Goal: Transaction & Acquisition: Book appointment/travel/reservation

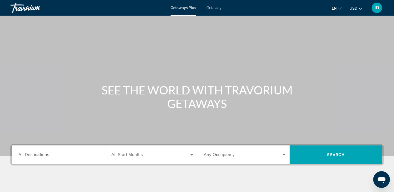
click at [214, 8] on span "Getaways" at bounding box center [214, 8] width 17 height 4
click at [36, 157] on span "All Destinations" at bounding box center [33, 154] width 31 height 4
click at [36, 157] on input "Destination All Destinations" at bounding box center [59, 155] width 82 height 6
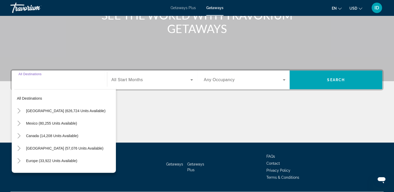
scroll to position [89, 0]
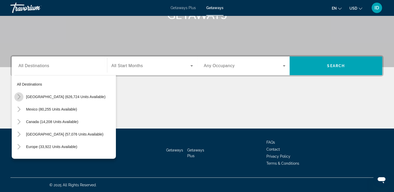
click at [18, 97] on icon "Toggle United States (626,724 units available)" at bounding box center [18, 96] width 5 height 5
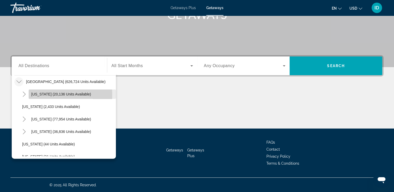
click at [36, 95] on span "[US_STATE] (20,136 units available)" at bounding box center [61, 94] width 60 height 4
type input "**********"
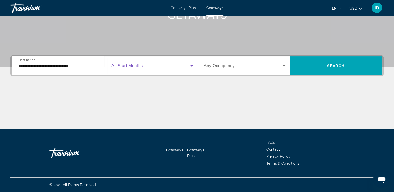
click at [191, 66] on icon "Search widget" at bounding box center [191, 65] width 3 height 1
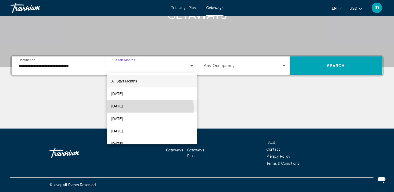
click at [146, 109] on mat-option "[DATE]" at bounding box center [152, 106] width 90 height 12
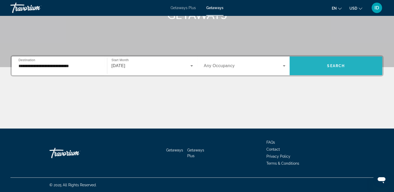
click at [320, 62] on span "Search widget" at bounding box center [335, 66] width 93 height 12
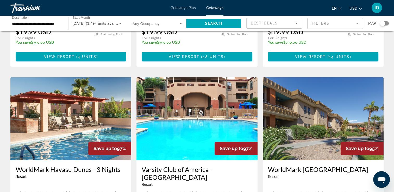
scroll to position [354, 0]
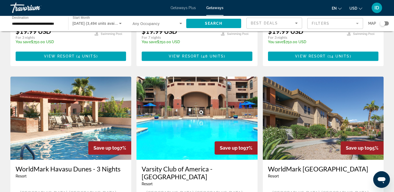
drag, startPoint x: 396, startPoint y: 143, endPoint x: 390, endPoint y: 157, distance: 15.5
click at [390, 157] on div "3,494 Getaways units available across 65 Resorts Save up to 100% WorldMark Scot…" at bounding box center [197, 75] width 394 height 785
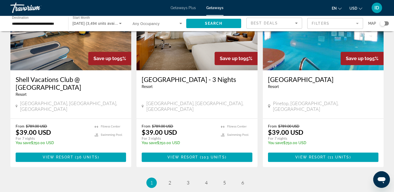
scroll to position [635, 0]
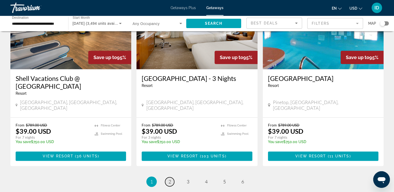
click at [169, 177] on link "page 2" at bounding box center [169, 181] width 9 height 9
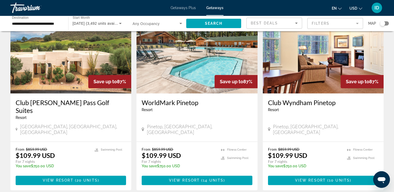
scroll to position [604, 0]
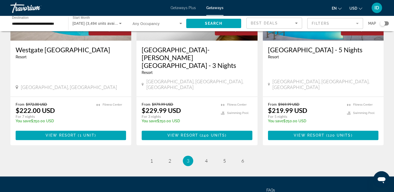
scroll to position [665, 0]
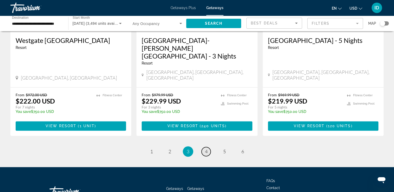
click at [205, 149] on span "4" at bounding box center [206, 152] width 3 height 6
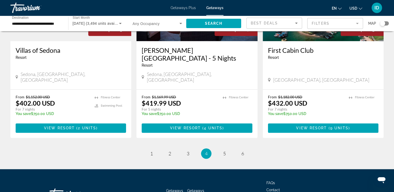
scroll to position [657, 0]
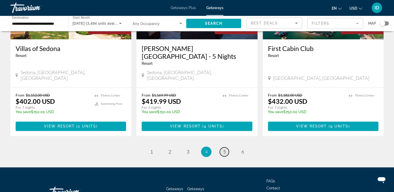
click at [225, 149] on span "5" at bounding box center [224, 152] width 3 height 6
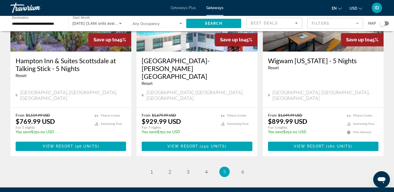
scroll to position [673, 0]
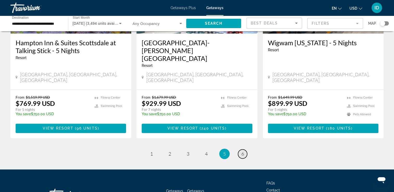
click at [244, 149] on link "page 6" at bounding box center [242, 153] width 9 height 9
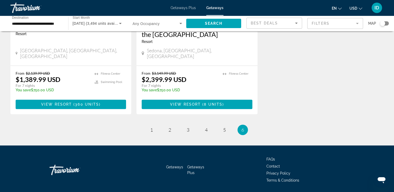
scroll to position [311, 0]
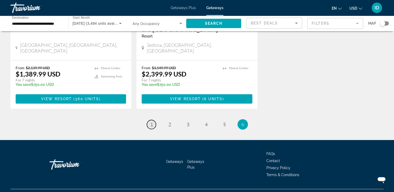
click at [152, 122] on span "1" at bounding box center [151, 125] width 3 height 6
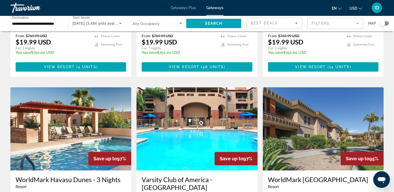
scroll to position [396, 0]
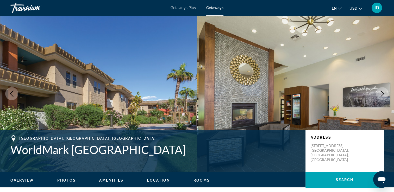
scroll to position [168, 0]
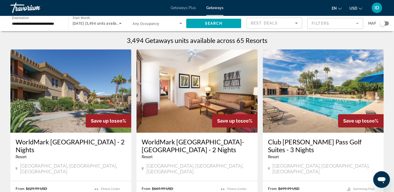
click at [65, 143] on h3 "WorldMark Scottsdale - 2 Nights" at bounding box center [71, 146] width 110 height 16
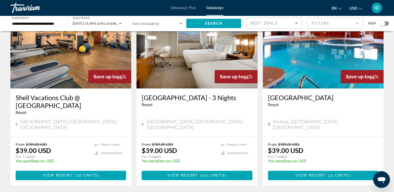
scroll to position [617, 0]
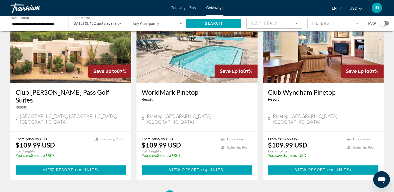
scroll to position [614, 0]
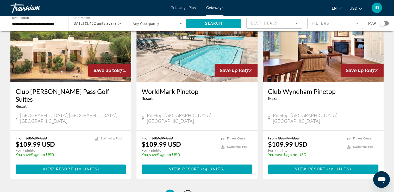
click at [187, 192] on span "3" at bounding box center [188, 195] width 3 height 6
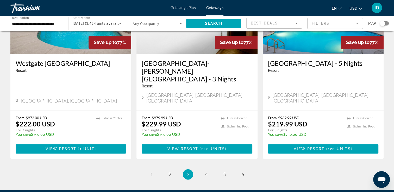
scroll to position [665, 0]
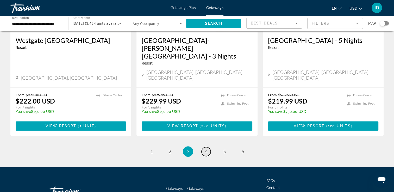
click at [206, 149] on span "4" at bounding box center [206, 152] width 3 height 6
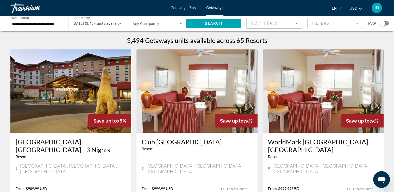
click at [175, 8] on span "Getaways Plus" at bounding box center [182, 8] width 25 height 4
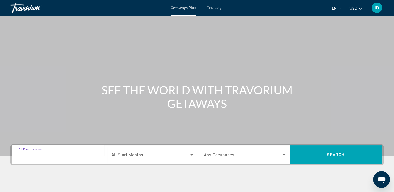
click at [61, 154] on input "Destination All Destinations" at bounding box center [59, 155] width 82 height 6
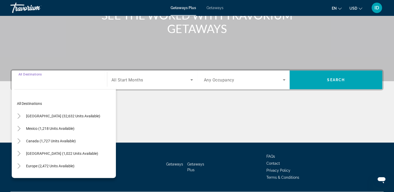
scroll to position [89, 0]
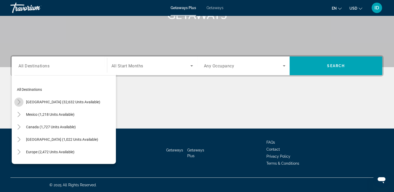
click at [19, 104] on icon "Toggle United States (32,632 units available)" at bounding box center [18, 101] width 5 height 5
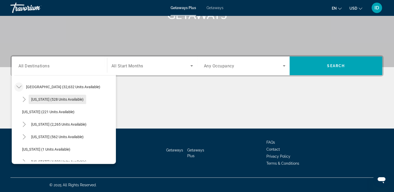
click at [40, 100] on span "[US_STATE] (528 units available)" at bounding box center [57, 99] width 52 height 4
type input "**********"
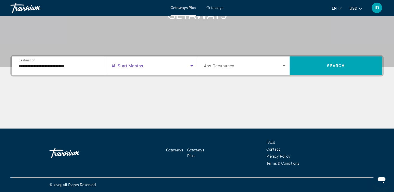
click at [189, 67] on icon "Search widget" at bounding box center [191, 66] width 6 height 6
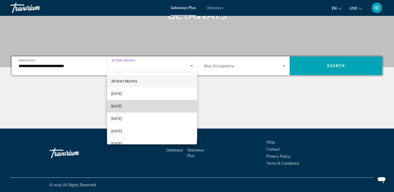
click at [162, 104] on mat-option "[DATE]" at bounding box center [152, 106] width 90 height 12
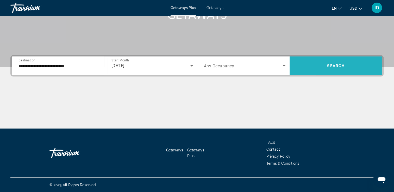
click at [316, 68] on span "Search widget" at bounding box center [335, 66] width 93 height 12
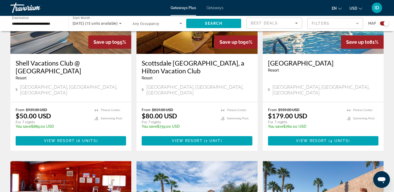
scroll to position [233, 0]
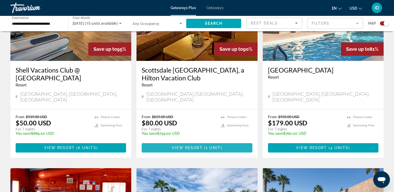
click at [192, 145] on span "Main content" at bounding box center [197, 148] width 110 height 12
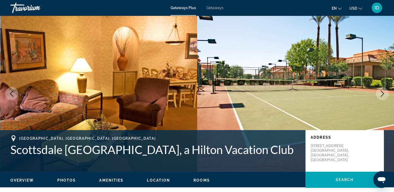
click at [214, 10] on link "Getaways" at bounding box center [214, 8] width 17 height 4
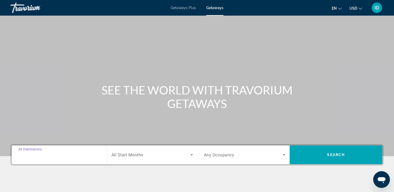
click at [68, 156] on input "Destination All Destinations" at bounding box center [59, 155] width 82 height 6
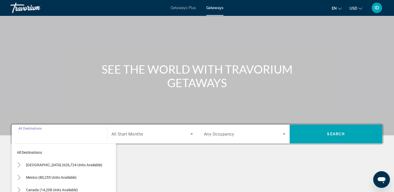
scroll to position [89, 0]
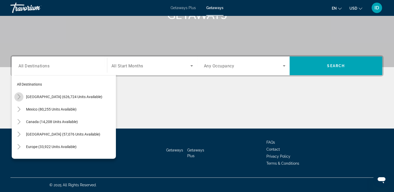
click at [19, 97] on icon "Toggle United States (626,724 units available)" at bounding box center [18, 96] width 5 height 5
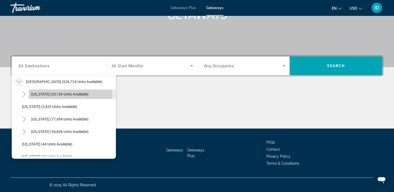
click at [41, 95] on span "[US_STATE] (20,136 units available)" at bounding box center [59, 94] width 57 height 4
type input "**********"
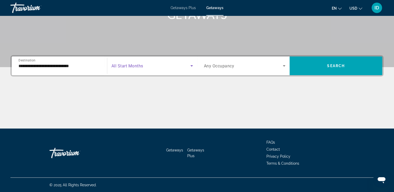
click at [190, 66] on icon "Search widget" at bounding box center [191, 65] width 3 height 1
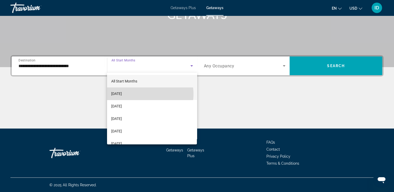
click at [144, 94] on mat-option "[DATE]" at bounding box center [152, 93] width 90 height 12
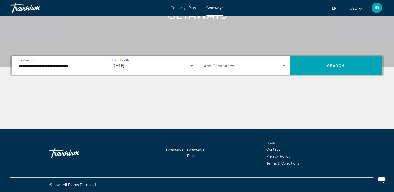
click at [192, 65] on icon "Search widget" at bounding box center [191, 65] width 3 height 1
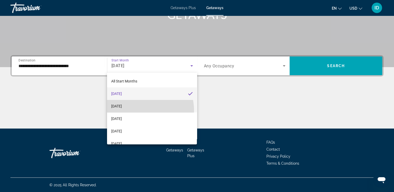
click at [143, 110] on mat-option "[DATE]" at bounding box center [152, 106] width 90 height 12
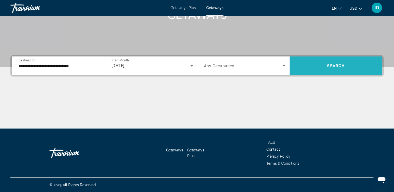
click at [310, 65] on span "Search widget" at bounding box center [335, 66] width 93 height 12
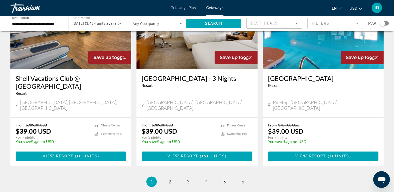
scroll to position [645, 0]
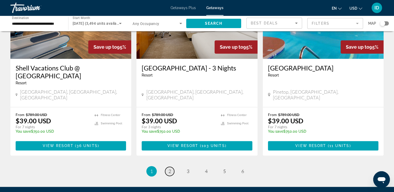
click at [170, 168] on span "2" at bounding box center [169, 171] width 3 height 6
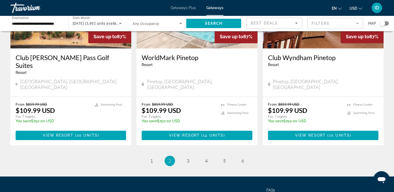
scroll to position [657, 0]
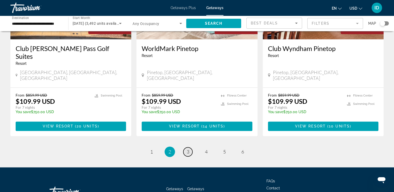
click at [184, 147] on link "page 3" at bounding box center [187, 151] width 9 height 9
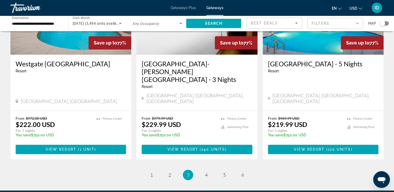
scroll to position [665, 0]
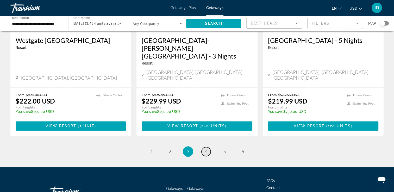
click at [207, 147] on link "page 4" at bounding box center [205, 151] width 9 height 9
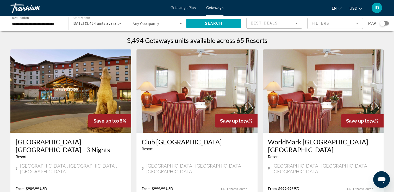
click at [68, 118] on img "Main content" at bounding box center [70, 90] width 121 height 83
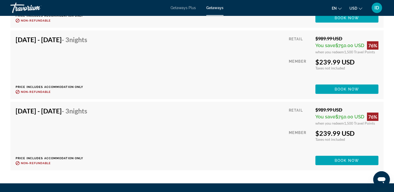
scroll to position [1239, 0]
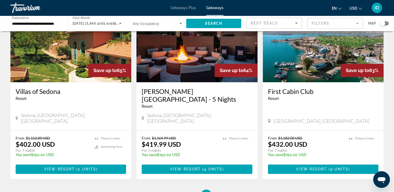
scroll to position [625, 0]
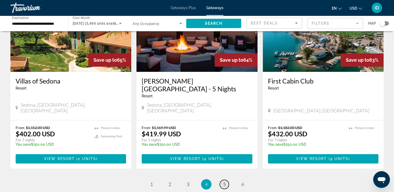
click at [224, 181] on span "5" at bounding box center [224, 184] width 3 height 6
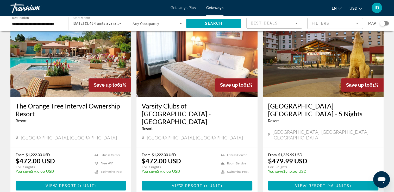
scroll to position [229, 0]
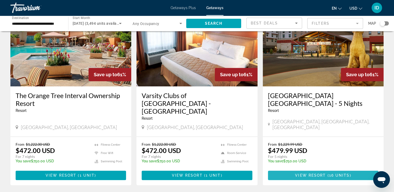
click at [323, 173] on span "View Resort" at bounding box center [310, 175] width 31 height 4
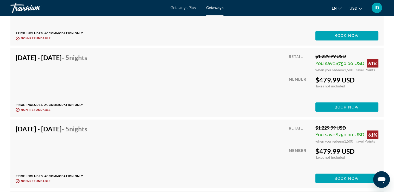
scroll to position [926, 0]
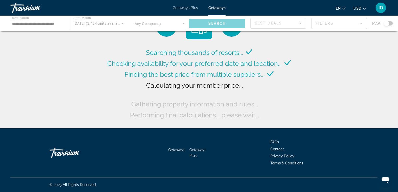
click at [360, 22] on div "Main content" at bounding box center [199, 24] width 398 height 16
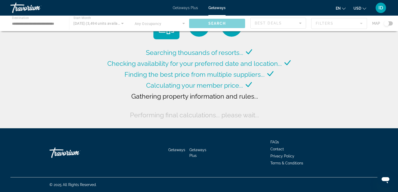
click at [360, 23] on div "Main content" at bounding box center [199, 24] width 398 height 16
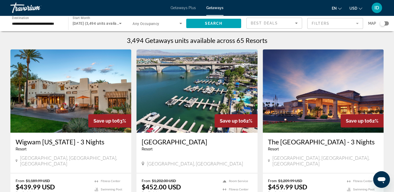
click at [357, 24] on mat-form-field "Filters" at bounding box center [335, 23] width 56 height 11
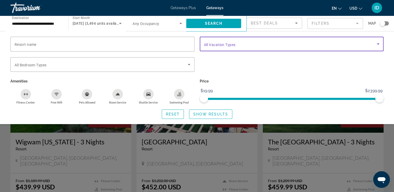
click at [378, 45] on icon "Search widget" at bounding box center [378, 44] width 6 height 6
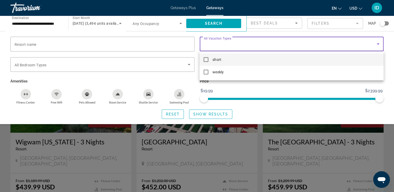
click at [378, 45] on div at bounding box center [197, 96] width 394 height 192
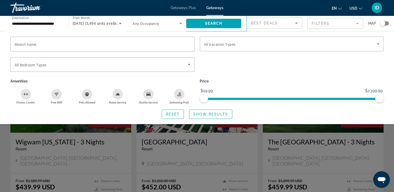
scroll to position [168, 0]
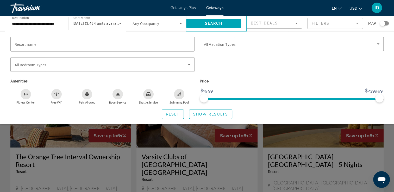
click at [393, 139] on div "Search widget" at bounding box center [197, 135] width 394 height 114
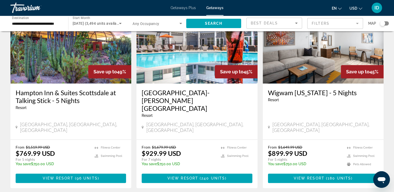
scroll to position [647, 0]
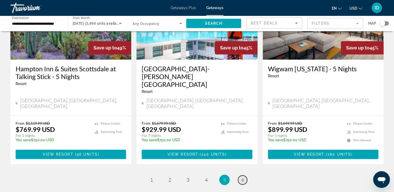
click at [243, 177] on span "6" at bounding box center [242, 180] width 3 height 6
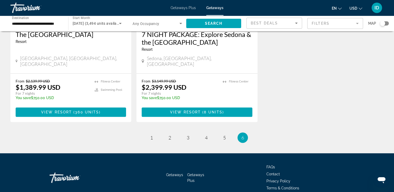
scroll to position [311, 0]
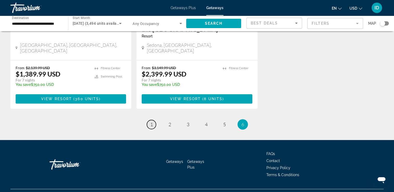
click at [151, 122] on span "1" at bounding box center [151, 125] width 3 height 6
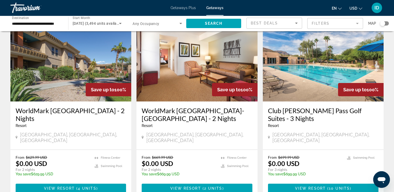
scroll to position [42, 0]
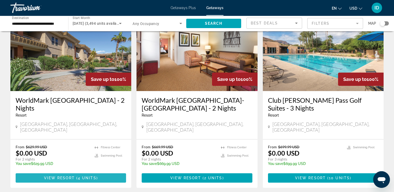
click at [93, 172] on span "Main content" at bounding box center [71, 178] width 110 height 12
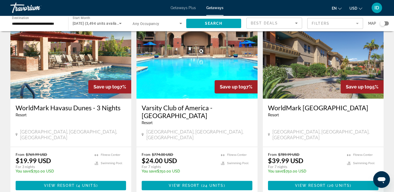
scroll to position [416, 0]
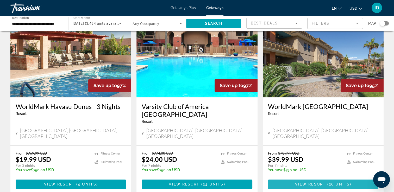
click at [326, 182] on span "Main content" at bounding box center [327, 184] width 2 height 4
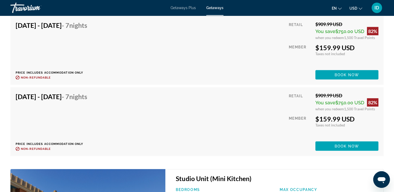
scroll to position [1056, 0]
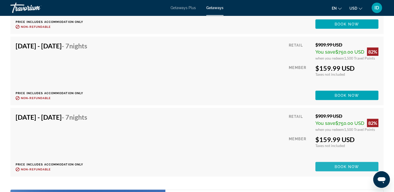
click at [354, 165] on span "Book now" at bounding box center [346, 167] width 25 height 4
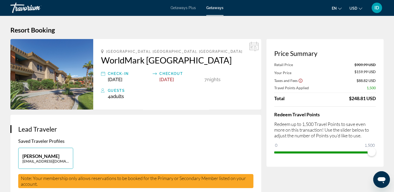
click at [173, 78] on span "Oct 31, 2025" at bounding box center [166, 79] width 15 height 5
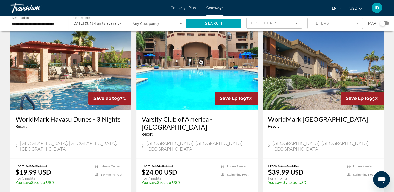
scroll to position [406, 0]
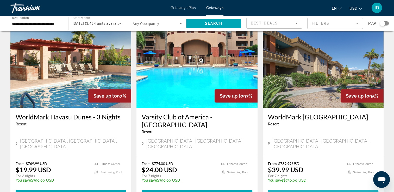
click at [323, 192] on span "View Resort" at bounding box center [310, 195] width 31 height 4
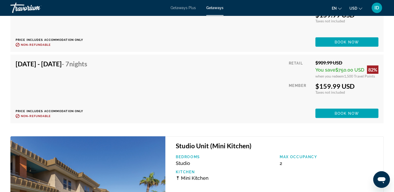
scroll to position [1110, 0]
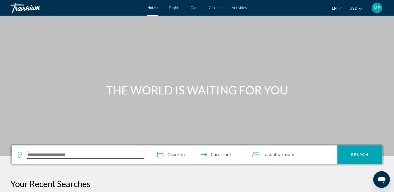
click at [66, 156] on input "Search widget" at bounding box center [85, 155] width 117 height 8
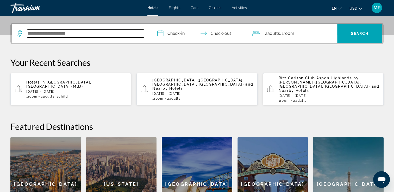
scroll to position [127, 0]
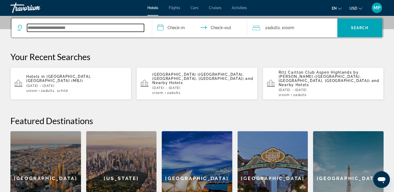
click at [35, 27] on input "Search widget" at bounding box center [85, 28] width 117 height 8
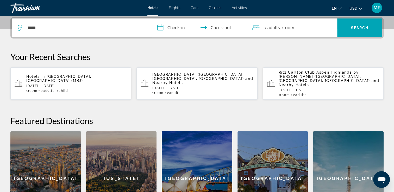
scroll to position [229, 0]
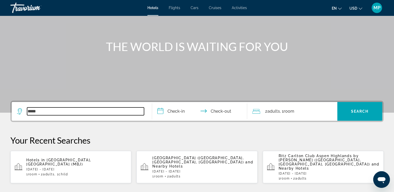
click at [85, 114] on input "*****" at bounding box center [85, 111] width 117 height 8
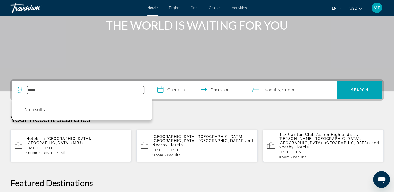
scroll to position [127, 0]
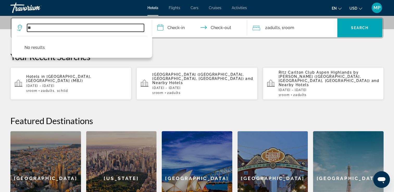
type input "*"
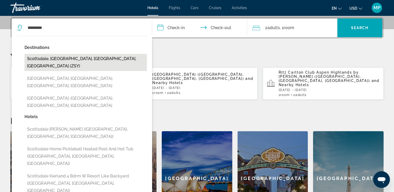
click at [76, 60] on button "Scottsdale, Phoenix, AZ, United States (ZSY)" at bounding box center [85, 62] width 122 height 17
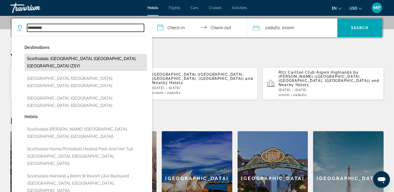
type input "**********"
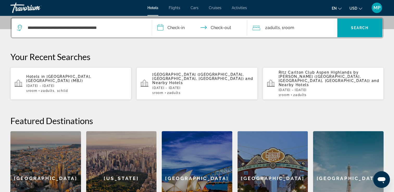
click at [169, 30] on input "**********" at bounding box center [200, 28] width 97 height 20
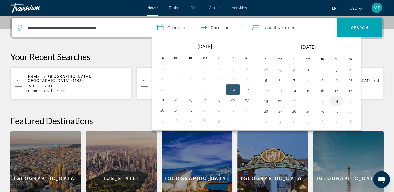
click at [337, 100] on button "24" at bounding box center [336, 100] width 8 height 7
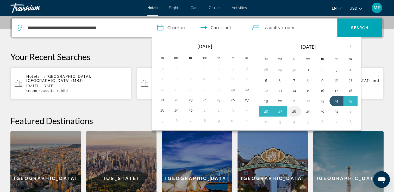
click at [297, 114] on td "28" at bounding box center [294, 111] width 14 height 10
click at [292, 111] on button "28" at bounding box center [294, 111] width 8 height 7
type input "**********"
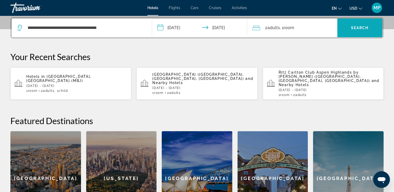
click at [360, 29] on span "Search" at bounding box center [360, 28] width 18 height 4
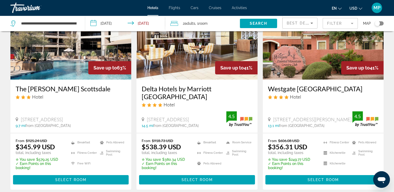
scroll to position [54, 0]
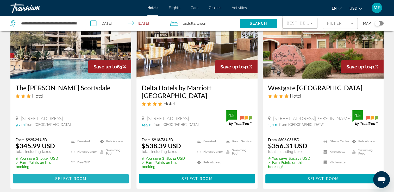
click at [80, 182] on span "Main content" at bounding box center [71, 179] width 116 height 12
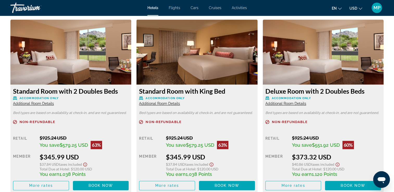
scroll to position [738, 0]
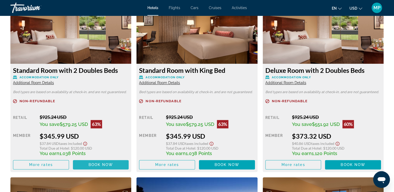
click at [93, 161] on span "Main content" at bounding box center [101, 164] width 56 height 12
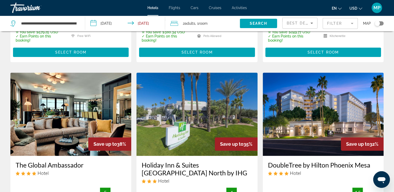
scroll to position [198, 0]
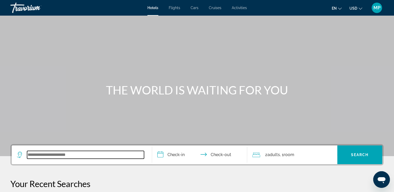
click at [98, 156] on input "Search widget" at bounding box center [85, 155] width 117 height 8
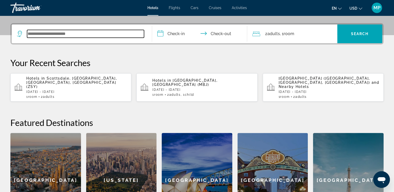
scroll to position [127, 0]
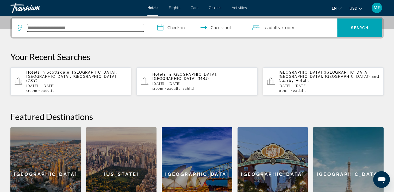
click at [49, 28] on input "Search widget" at bounding box center [85, 28] width 117 height 8
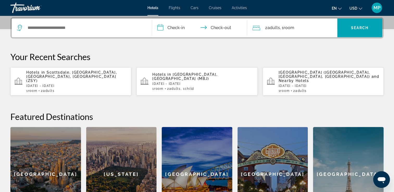
click at [19, 27] on icon "Search widget" at bounding box center [19, 27] width 3 height 2
click at [35, 31] on div "Search widget" at bounding box center [82, 27] width 130 height 19
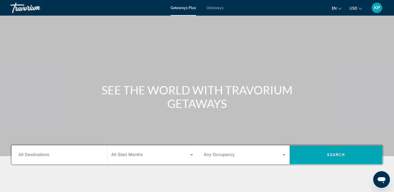
click at [217, 7] on span "Getaways" at bounding box center [214, 8] width 17 height 4
click at [48, 157] on span "All Destinations" at bounding box center [33, 154] width 31 height 4
click at [48, 157] on input "Destination All Destinations" at bounding box center [59, 155] width 82 height 6
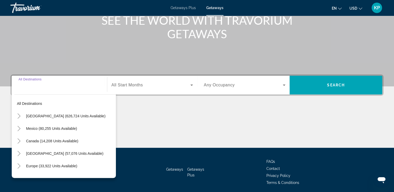
scroll to position [89, 0]
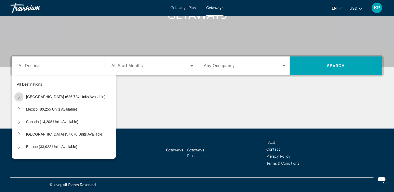
click at [18, 96] on icon "Toggle United States (626,724 units available)" at bounding box center [18, 96] width 5 height 5
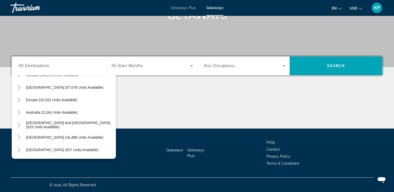
scroll to position [646, 0]
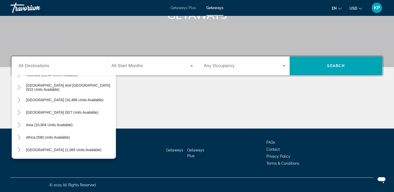
click at [116, 76] on div "Destination All Destinations All destinations United States (626,724 units avai…" at bounding box center [196, 65] width 373 height 21
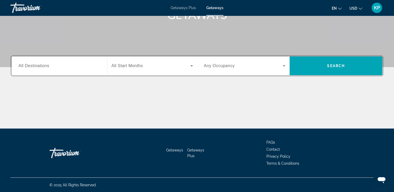
click at [116, 76] on div "Destination All Destinations Start Month All Start Months Occupancy Any Occupan…" at bounding box center [196, 65] width 373 height 21
click at [40, 65] on span "All Destinations" at bounding box center [33, 65] width 31 height 4
click at [40, 65] on input "Destination All Destinations" at bounding box center [59, 66] width 82 height 6
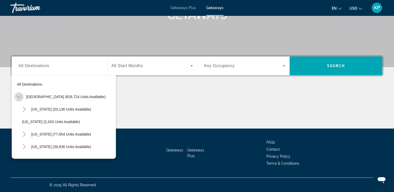
click at [16, 95] on icon "Toggle United States (626,724 units available)" at bounding box center [18, 96] width 5 height 5
click at [20, 99] on icon "Toggle United States (626,724 units available)" at bounding box center [18, 96] width 5 height 5
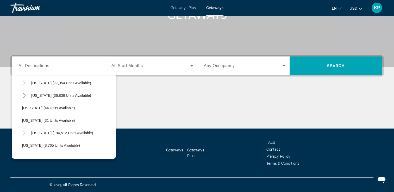
scroll to position [52, 0]
click at [35, 134] on span "Search widget" at bounding box center [72, 132] width 87 height 12
type input "**********"
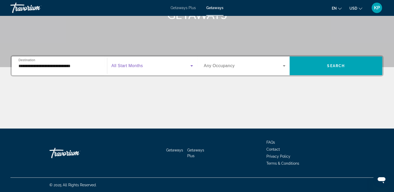
click at [192, 65] on icon "Search widget" at bounding box center [191, 65] width 3 height 1
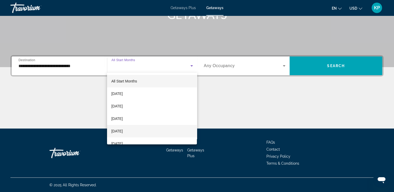
click at [142, 131] on mat-option "[DATE]" at bounding box center [152, 131] width 90 height 12
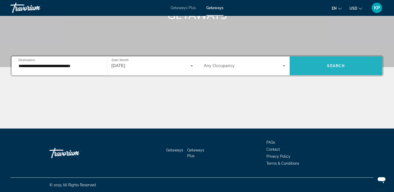
click at [352, 65] on span "Search widget" at bounding box center [335, 66] width 93 height 12
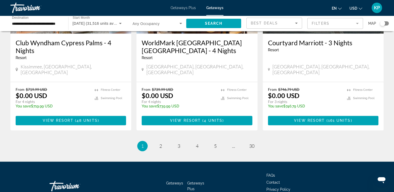
scroll to position [681, 0]
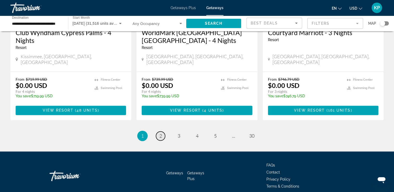
click at [160, 133] on span "2" at bounding box center [160, 136] width 3 height 6
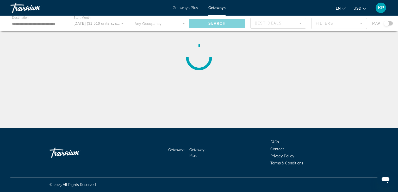
click at [359, 25] on div "Main content" at bounding box center [199, 24] width 398 height 16
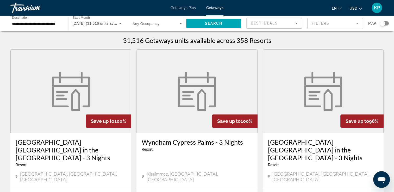
click at [356, 22] on mat-form-field "Filters" at bounding box center [335, 23] width 56 height 11
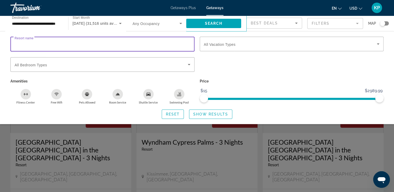
click at [46, 46] on input "Resort name" at bounding box center [103, 44] width 176 height 6
type input "**********"
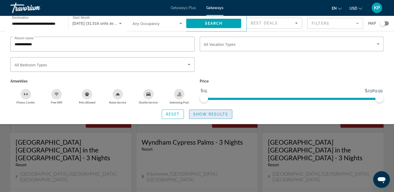
click at [212, 116] on span "Show Results" at bounding box center [210, 114] width 35 height 4
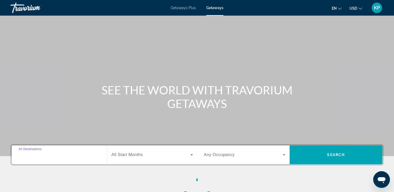
click at [49, 153] on input "Destination All Destinations" at bounding box center [59, 155] width 82 height 6
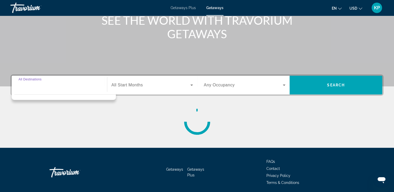
scroll to position [89, 0]
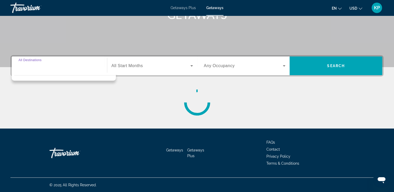
click at [30, 66] on input "Destination All Destinations" at bounding box center [59, 66] width 82 height 6
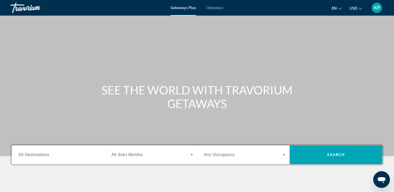
click at [45, 156] on span "All Destinations" at bounding box center [33, 154] width 31 height 4
click at [45, 156] on input "Destination All Destinations" at bounding box center [59, 155] width 82 height 6
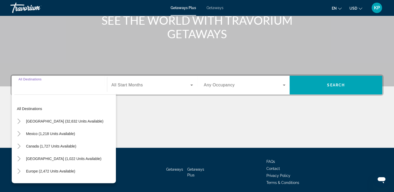
scroll to position [89, 0]
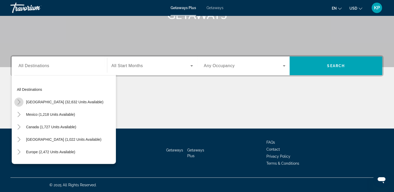
click at [18, 101] on icon "Toggle United States (32,632 units available)" at bounding box center [18, 101] width 5 height 5
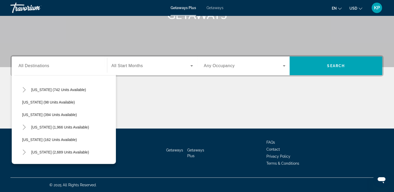
scroll to position [0, 0]
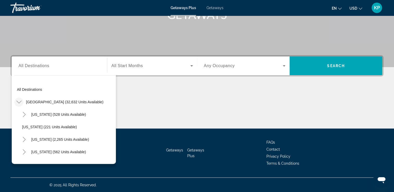
click at [17, 105] on mat-icon "Toggle United States (32,632 units available)" at bounding box center [18, 102] width 9 height 9
click at [17, 106] on mat-icon "Toggle United States (32,632 units available)" at bounding box center [18, 102] width 9 height 9
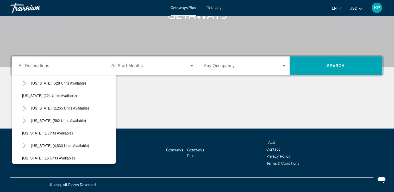
scroll to position [42, 0]
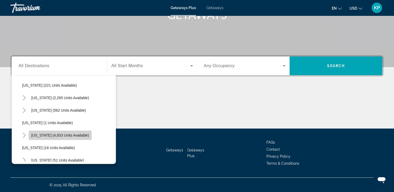
click at [65, 135] on span "[US_STATE] (4,833 units available)" at bounding box center [60, 135] width 58 height 4
type input "**********"
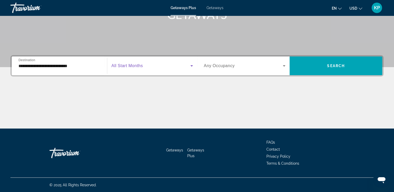
click at [192, 66] on icon "Search widget" at bounding box center [191, 65] width 3 height 1
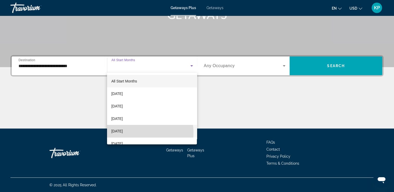
click at [141, 132] on mat-option "[DATE]" at bounding box center [152, 131] width 90 height 12
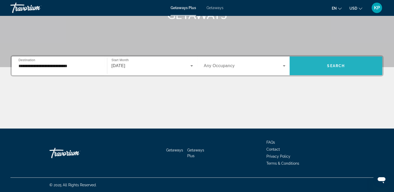
click at [334, 70] on span "Search widget" at bounding box center [335, 66] width 93 height 12
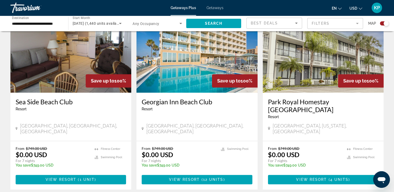
scroll to position [791, 0]
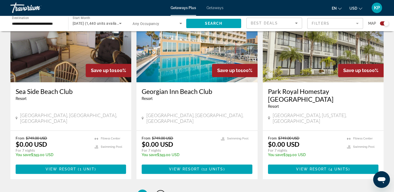
click at [162, 190] on link "page 2" at bounding box center [160, 194] width 9 height 9
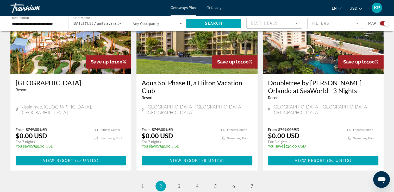
scroll to position [802, 0]
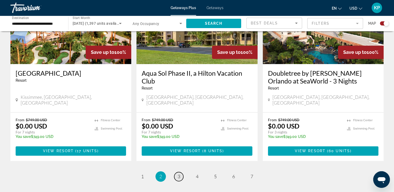
click at [178, 174] on span "3" at bounding box center [178, 177] width 3 height 6
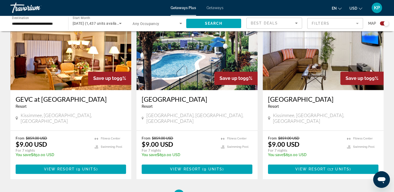
scroll to position [782, 0]
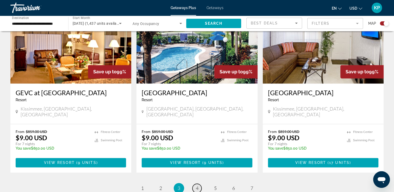
click at [197, 185] on span "4" at bounding box center [197, 188] width 3 height 6
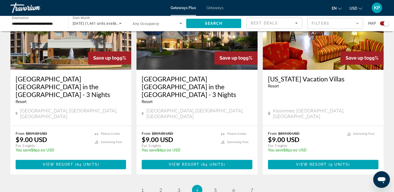
scroll to position [812, 0]
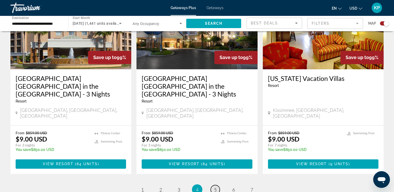
click at [214, 187] on span "5" at bounding box center [215, 190] width 3 height 6
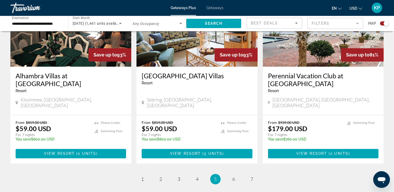
scroll to position [802, 0]
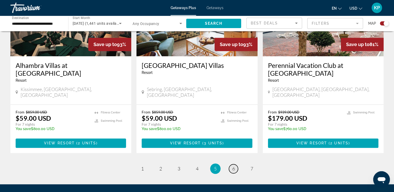
click at [231, 164] on link "page 6" at bounding box center [233, 168] width 9 height 9
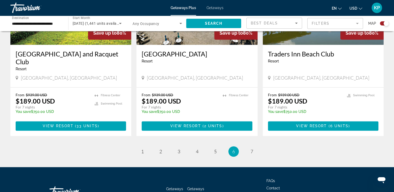
scroll to position [827, 0]
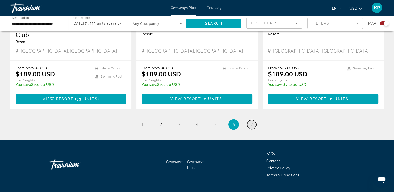
click at [250, 120] on link "page 7" at bounding box center [251, 124] width 9 height 9
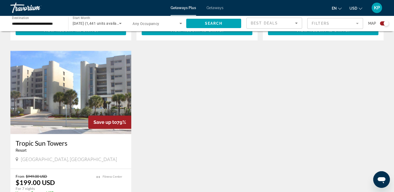
scroll to position [541, 0]
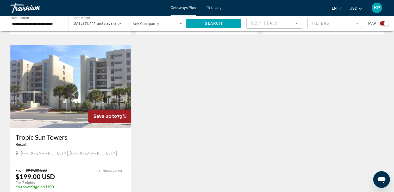
click at [212, 8] on span "Getaways" at bounding box center [214, 8] width 17 height 4
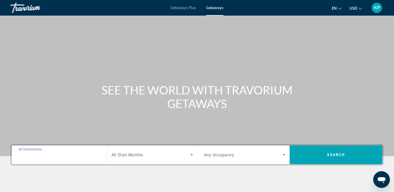
click at [54, 152] on input "Destination All Destinations" at bounding box center [59, 155] width 82 height 6
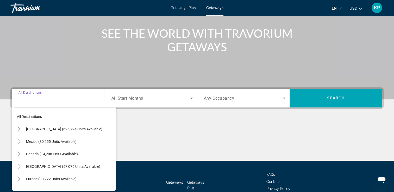
scroll to position [89, 0]
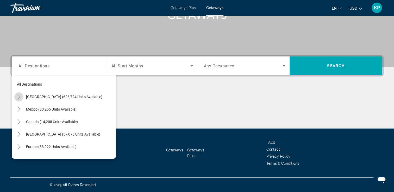
click at [16, 98] on mat-icon "Toggle United States (626,724 units available)" at bounding box center [18, 96] width 9 height 9
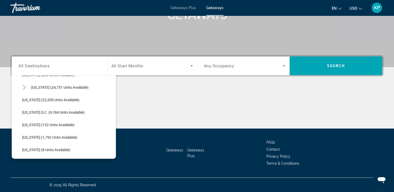
scroll to position [0, 0]
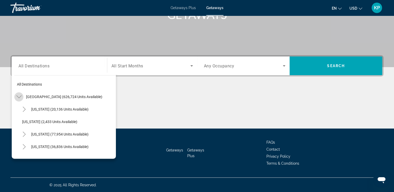
click at [17, 96] on icon "Toggle United States (626,724 units available)" at bounding box center [18, 96] width 5 height 5
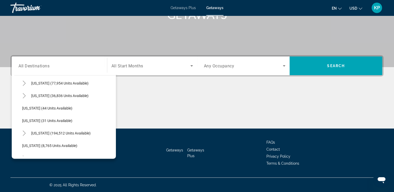
scroll to position [52, 0]
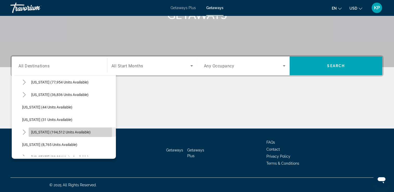
click at [43, 132] on span "[US_STATE] (194,512 units available)" at bounding box center [60, 132] width 59 height 4
type input "**********"
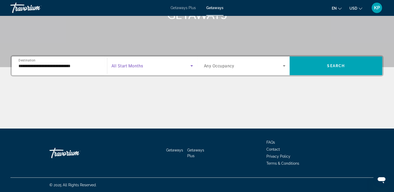
click at [192, 65] on icon "Search widget" at bounding box center [191, 65] width 3 height 1
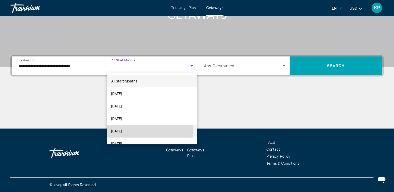
click at [150, 131] on mat-option "[DATE]" at bounding box center [152, 131] width 90 height 12
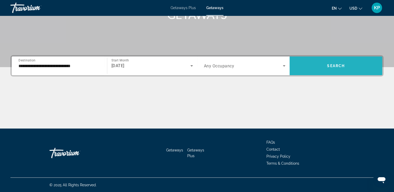
click at [336, 63] on span "Search widget" at bounding box center [335, 66] width 93 height 12
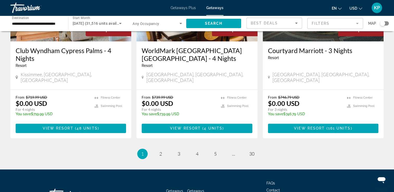
scroll to position [681, 0]
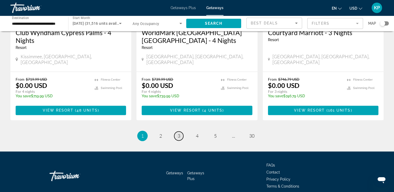
click at [177, 133] on span "3" at bounding box center [178, 136] width 3 height 6
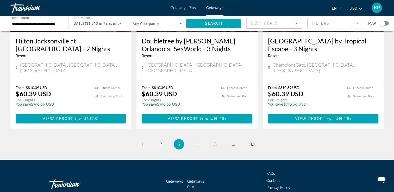
scroll to position [673, 0]
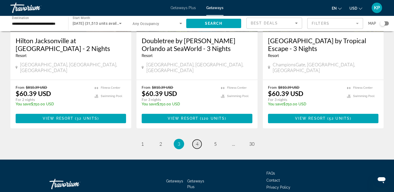
click at [200, 139] on link "page 4" at bounding box center [196, 143] width 9 height 9
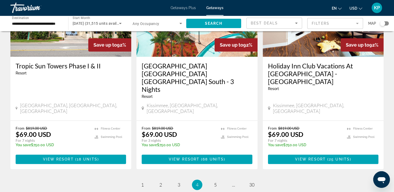
scroll to position [656, 0]
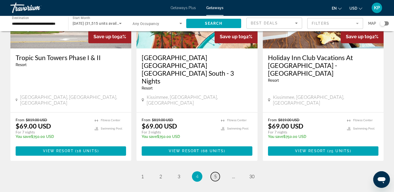
click at [217, 172] on link "page 5" at bounding box center [215, 176] width 9 height 9
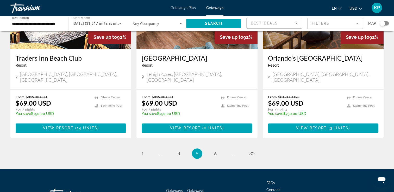
scroll to position [665, 0]
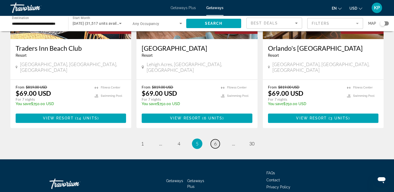
click at [214, 141] on span "6" at bounding box center [215, 144] width 3 height 6
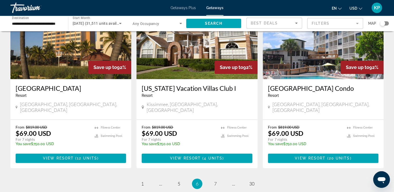
scroll to position [645, 0]
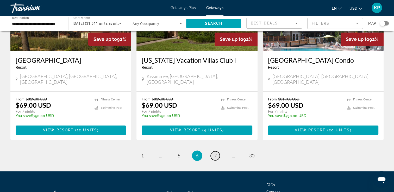
click at [215, 153] on span "7" at bounding box center [215, 156] width 3 height 6
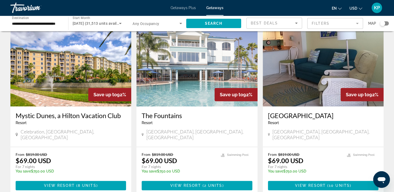
scroll to position [625, 0]
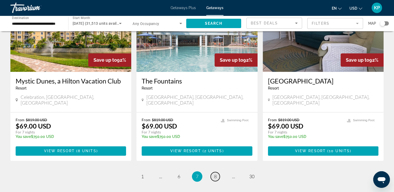
click at [215, 174] on span "8" at bounding box center [215, 177] width 3 height 6
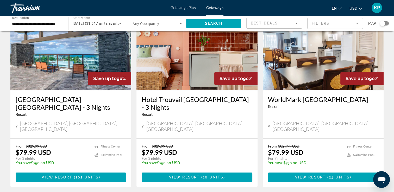
scroll to position [423, 0]
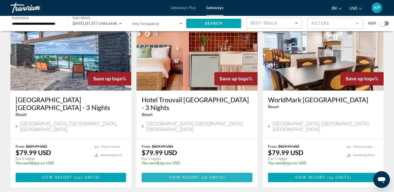
click at [196, 171] on span "Main content" at bounding box center [197, 177] width 110 height 12
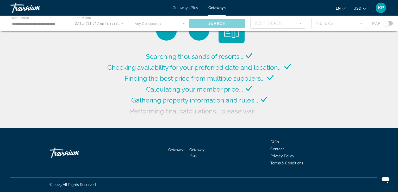
click at [393, 77] on div "Searching thousands of resorts... Checking availability for your preferred date…" at bounding box center [199, 65] width 398 height 131
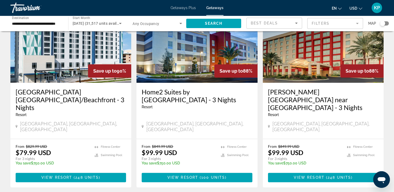
scroll to position [625, 0]
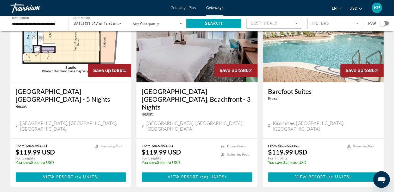
scroll to position [656, 0]
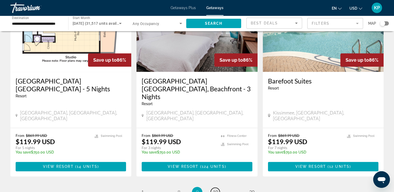
click at [217, 189] on span "10" at bounding box center [215, 192] width 5 height 6
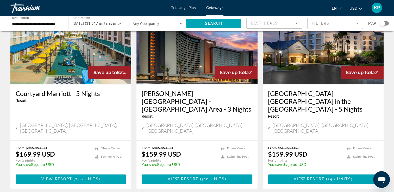
scroll to position [673, 0]
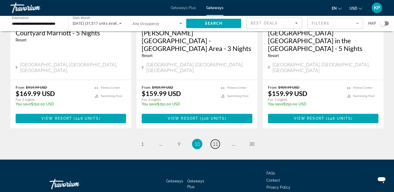
click at [218, 139] on link "page 11" at bounding box center [215, 143] width 9 height 9
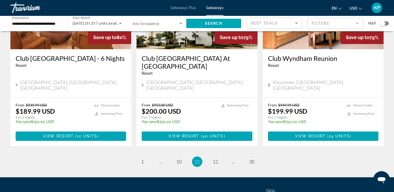
scroll to position [656, 0]
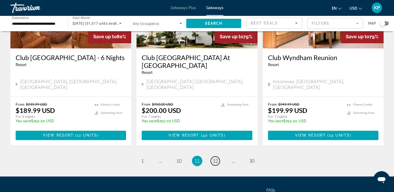
click at [213, 158] on span "12" at bounding box center [215, 161] width 5 height 6
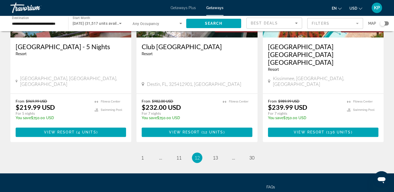
scroll to position [673, 0]
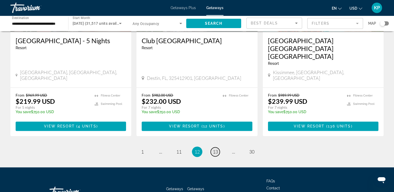
click at [213, 147] on link "page 13" at bounding box center [215, 151] width 9 height 9
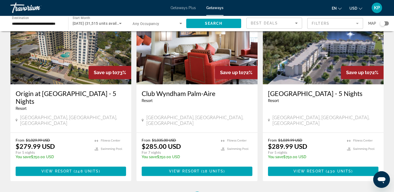
scroll to position [625, 0]
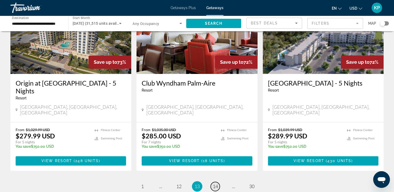
click at [217, 183] on span "14" at bounding box center [215, 186] width 5 height 6
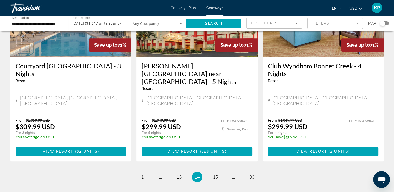
scroll to position [673, 0]
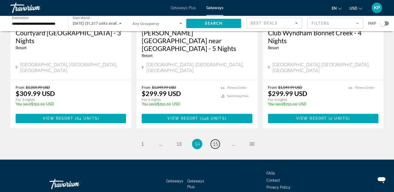
click at [214, 141] on span "15" at bounding box center [215, 144] width 5 height 6
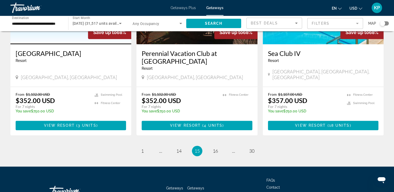
scroll to position [677, 0]
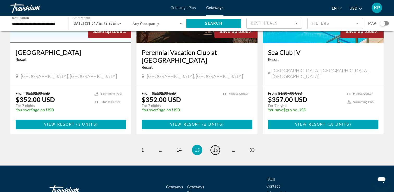
click at [214, 147] on span "16" at bounding box center [215, 150] width 5 height 6
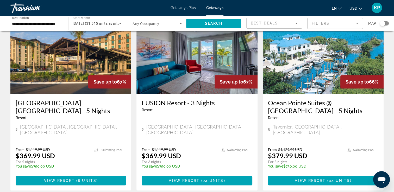
scroll to position [645, 0]
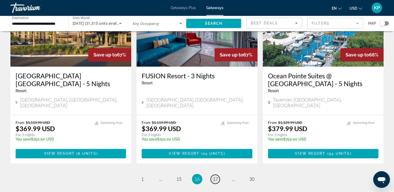
click at [214, 176] on span "17" at bounding box center [215, 179] width 5 height 6
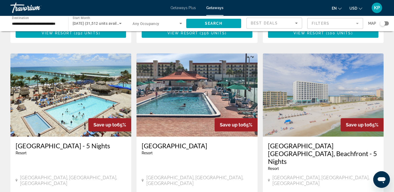
scroll to position [645, 0]
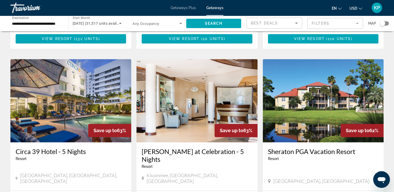
scroll to position [371, 0]
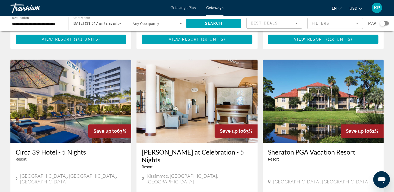
click at [76, 84] on img "Main content" at bounding box center [70, 101] width 121 height 83
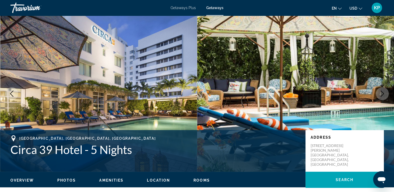
click at [384, 94] on icon "Next image" at bounding box center [382, 94] width 6 height 6
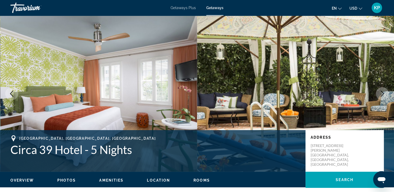
click at [384, 94] on icon "Next image" at bounding box center [382, 94] width 6 height 6
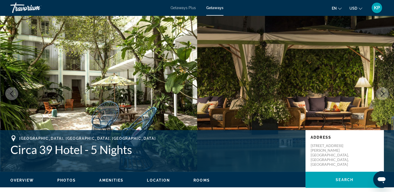
click at [384, 94] on icon "Next image" at bounding box center [382, 94] width 6 height 6
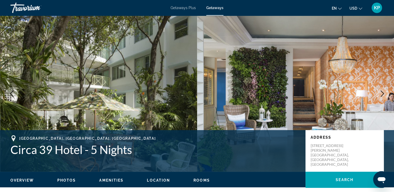
click at [384, 94] on icon "Next image" at bounding box center [382, 94] width 6 height 6
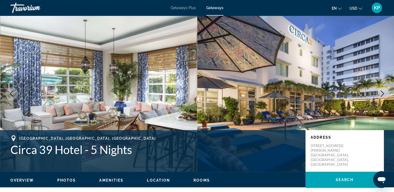
click at [384, 94] on icon "Next image" at bounding box center [382, 94] width 6 height 6
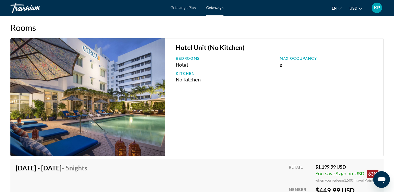
scroll to position [749, 0]
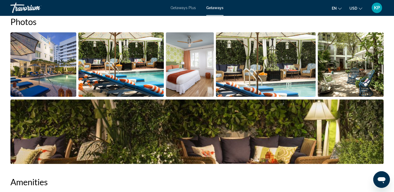
scroll to position [250, 0]
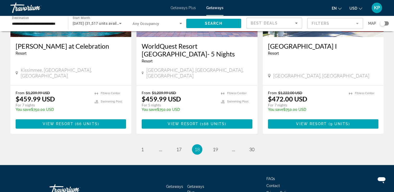
scroll to position [673, 0]
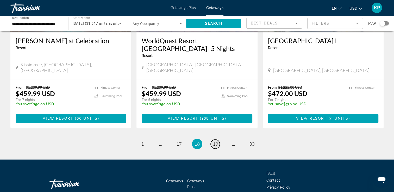
click at [216, 141] on span "19" at bounding box center [215, 144] width 5 height 6
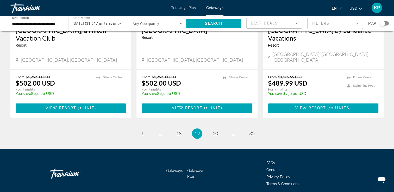
scroll to position [665, 0]
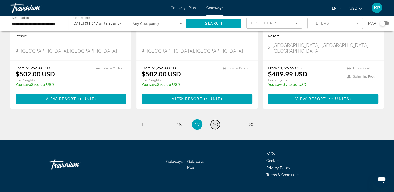
click at [217, 122] on span "20" at bounding box center [215, 125] width 5 height 6
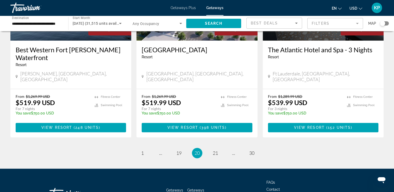
scroll to position [673, 0]
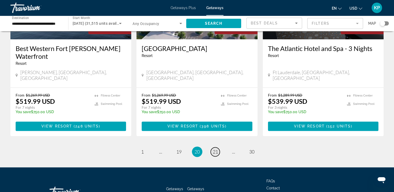
click at [215, 149] on span "21" at bounding box center [215, 152] width 5 height 6
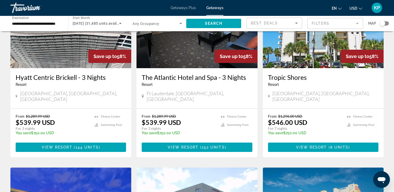
scroll to position [73, 0]
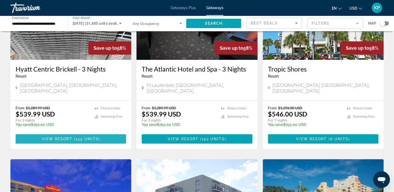
click at [79, 137] on span "144 units" at bounding box center [86, 139] width 23 height 4
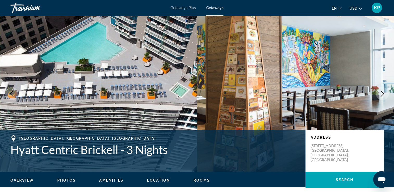
click at [382, 94] on icon "Next image" at bounding box center [382, 94] width 6 height 6
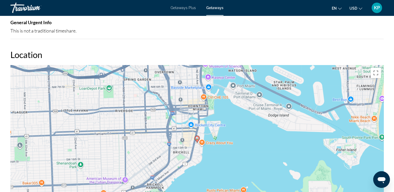
scroll to position [500, 0]
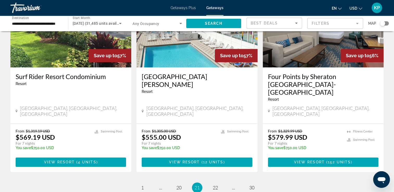
scroll to position [645, 0]
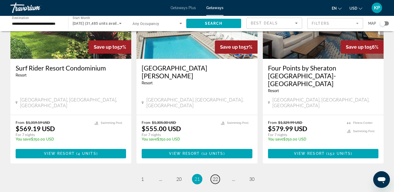
click at [216, 176] on span "22" at bounding box center [215, 179] width 5 height 6
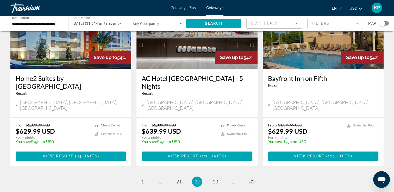
scroll to position [673, 0]
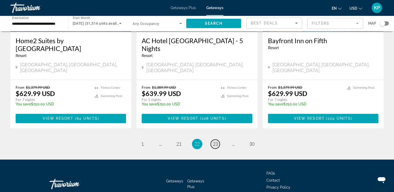
click at [214, 141] on span "23" at bounding box center [215, 144] width 5 height 6
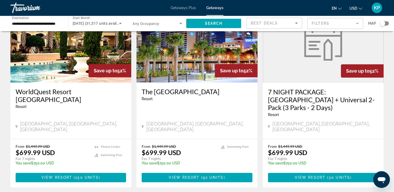
scroll to position [625, 0]
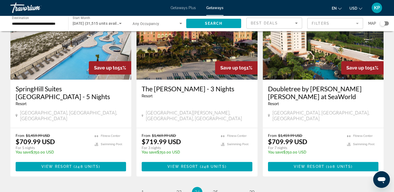
scroll to position [635, 0]
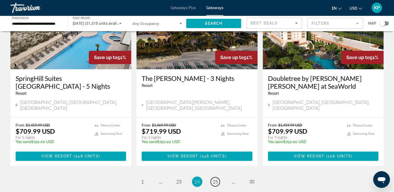
click at [213, 177] on link "page 25" at bounding box center [215, 181] width 9 height 9
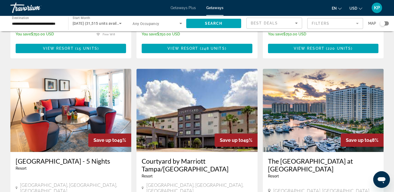
scroll to position [552, 0]
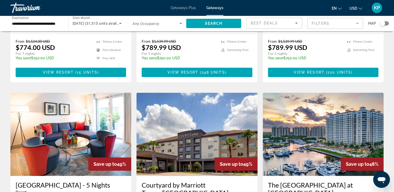
click at [70, 99] on img "Main content" at bounding box center [70, 134] width 121 height 83
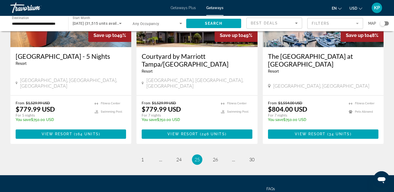
scroll to position [681, 0]
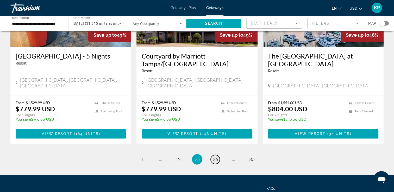
click at [214, 156] on span "26" at bounding box center [215, 159] width 5 height 6
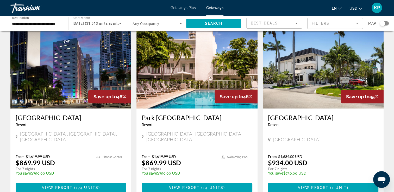
scroll to position [614, 0]
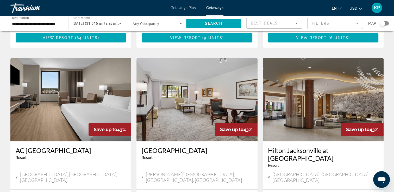
scroll to position [364, 0]
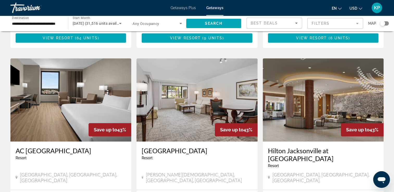
click at [73, 85] on img "Main content" at bounding box center [70, 99] width 121 height 83
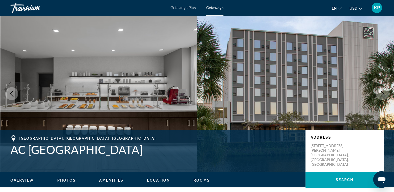
click at [383, 96] on icon "Next image" at bounding box center [382, 94] width 6 height 6
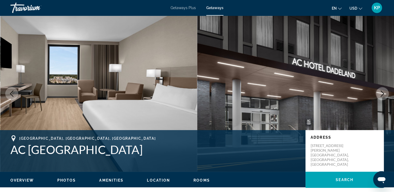
click at [383, 96] on icon "Next image" at bounding box center [382, 94] width 6 height 6
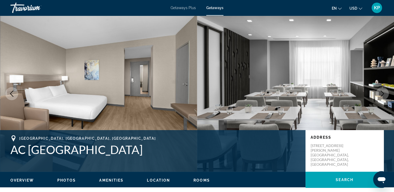
click at [383, 96] on icon "Next image" at bounding box center [382, 94] width 6 height 6
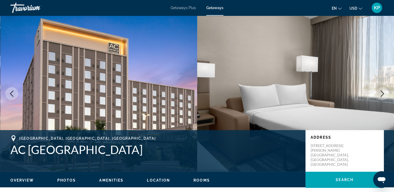
click at [383, 96] on icon "Next image" at bounding box center [382, 94] width 6 height 6
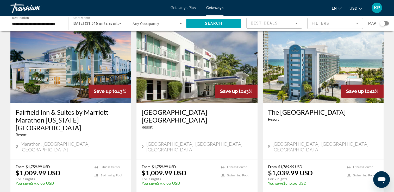
scroll to position [614, 0]
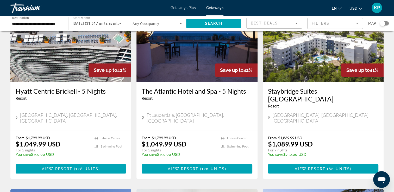
scroll to position [52, 0]
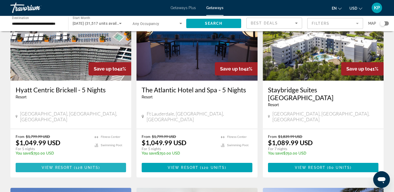
click at [82, 166] on span "128 units" at bounding box center [86, 168] width 23 height 4
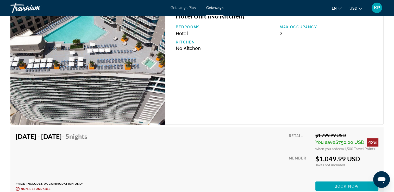
scroll to position [843, 0]
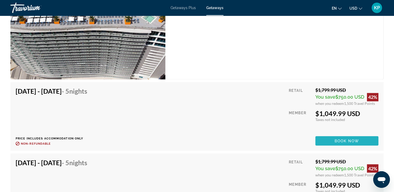
click at [342, 139] on span "Book now" at bounding box center [346, 141] width 25 height 4
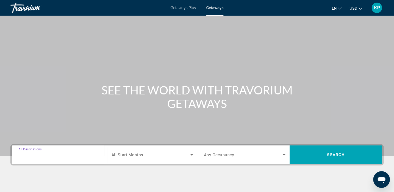
click at [27, 158] on input "Destination All Destinations" at bounding box center [59, 155] width 82 height 6
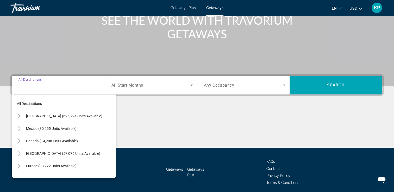
scroll to position [89, 0]
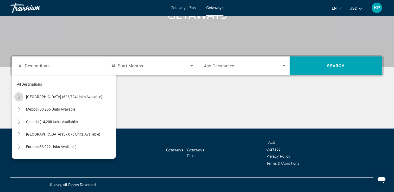
click at [17, 94] on icon "Toggle United States (626,724 units available)" at bounding box center [18, 96] width 5 height 5
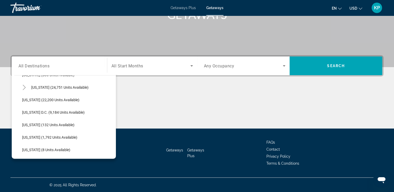
scroll to position [0, 0]
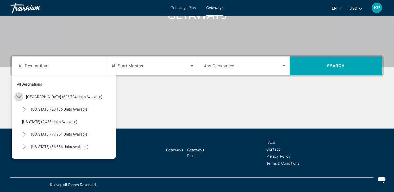
click at [22, 94] on mat-icon "Toggle United States (626,724 units available)" at bounding box center [18, 96] width 9 height 9
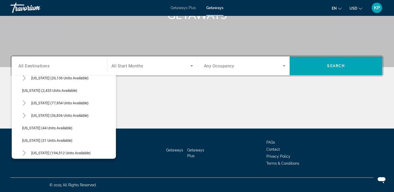
scroll to position [42, 0]
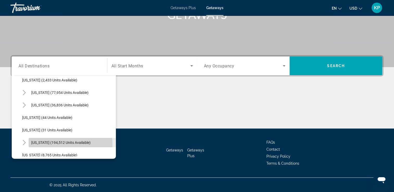
click at [70, 144] on span "[US_STATE] (194,512 units available)" at bounding box center [60, 143] width 59 height 4
type input "**********"
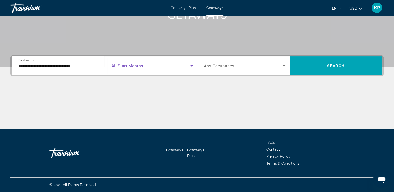
click at [191, 66] on icon "Search widget" at bounding box center [191, 65] width 3 height 1
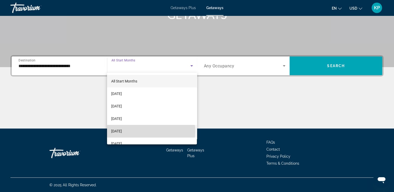
click at [151, 131] on mat-option "[DATE]" at bounding box center [152, 131] width 90 height 12
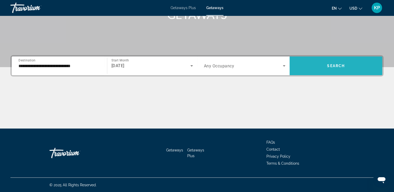
click at [330, 70] on span "Search widget" at bounding box center [335, 66] width 93 height 12
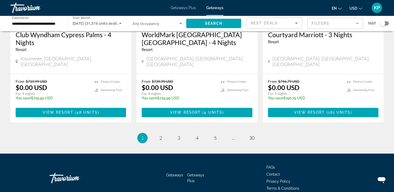
scroll to position [681, 0]
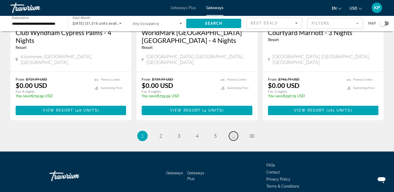
click at [234, 133] on span "..." at bounding box center [233, 136] width 3 height 6
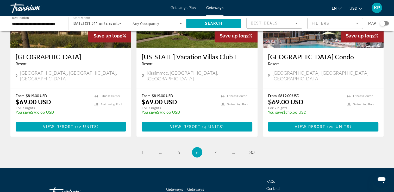
scroll to position [650, 0]
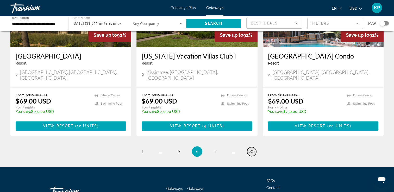
click at [252, 149] on span "30" at bounding box center [251, 152] width 5 height 6
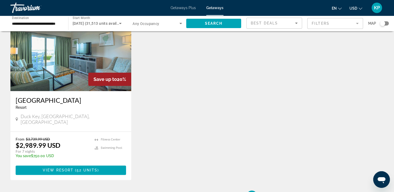
scroll to position [614, 0]
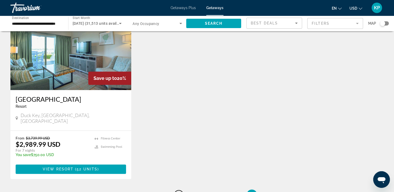
click at [177, 192] on span "26" at bounding box center [178, 195] width 5 height 6
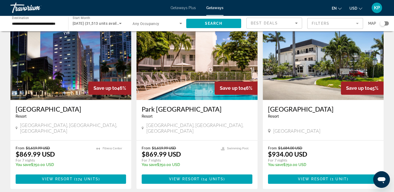
scroll to position [673, 0]
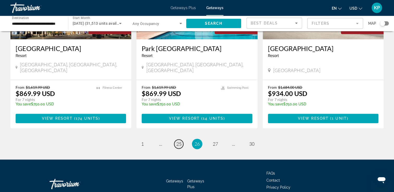
click at [179, 141] on span "25" at bounding box center [178, 144] width 5 height 6
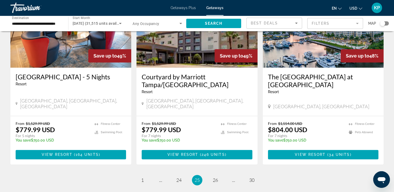
scroll to position [681, 0]
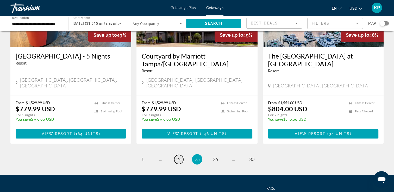
click at [178, 156] on span "24" at bounding box center [178, 159] width 5 height 6
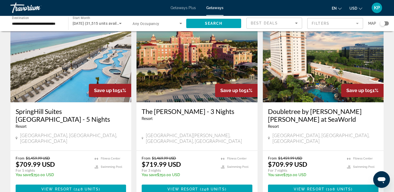
scroll to position [656, 0]
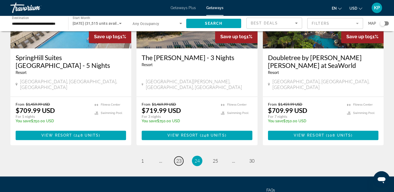
click at [177, 158] on span "23" at bounding box center [178, 161] width 5 height 6
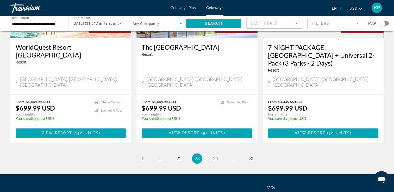
scroll to position [673, 0]
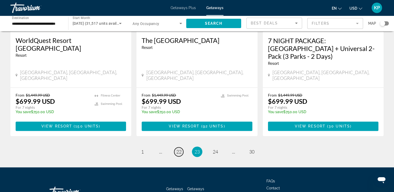
click at [182, 147] on link "page 22" at bounding box center [178, 151] width 9 height 9
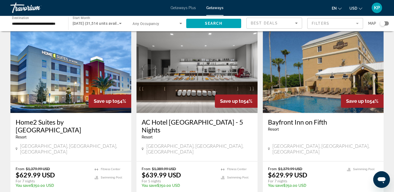
scroll to position [656, 0]
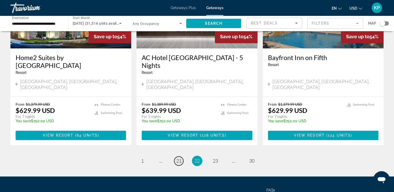
click at [177, 158] on span "21" at bounding box center [178, 161] width 5 height 6
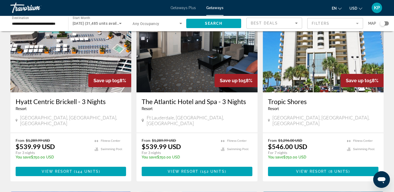
scroll to position [42, 0]
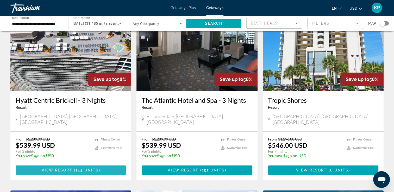
click at [83, 168] on span "144 units" at bounding box center [86, 170] width 23 height 4
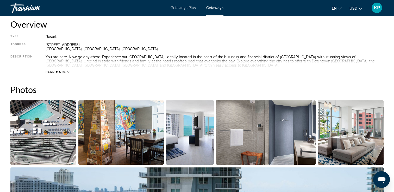
scroll to position [125, 0]
